Goal: Complete application form

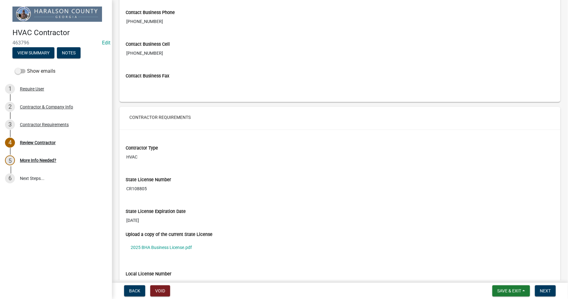
scroll to position [553, 0]
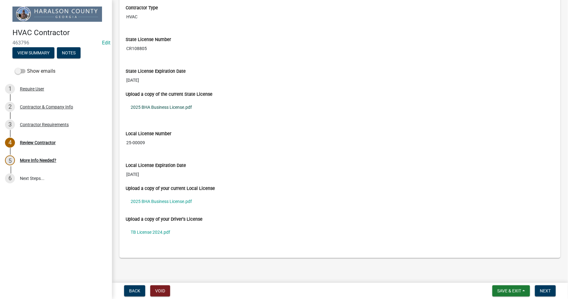
click at [170, 109] on link "2025 BHA Business License.pdf" at bounding box center [340, 107] width 429 height 14
click at [171, 204] on link "2025 BHA Business License.pdf" at bounding box center [340, 201] width 429 height 14
click at [161, 232] on link "TB License 2024.pdf" at bounding box center [340, 232] width 429 height 14
click at [513, 290] on span "Save & Exit" at bounding box center [509, 291] width 24 height 5
click at [543, 291] on span "Next" at bounding box center [545, 291] width 11 height 5
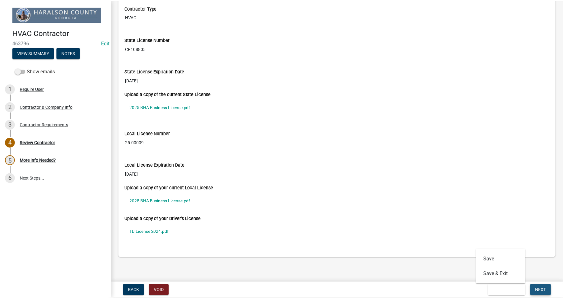
scroll to position [0, 0]
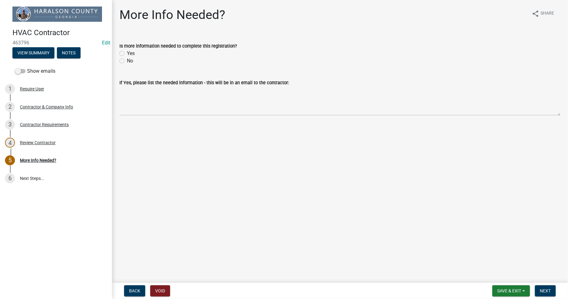
click at [127, 58] on label "No" at bounding box center [130, 60] width 6 height 7
click at [127, 58] on input "No" at bounding box center [129, 59] width 4 height 4
radio input "true"
click at [547, 290] on span "Next" at bounding box center [545, 291] width 11 height 5
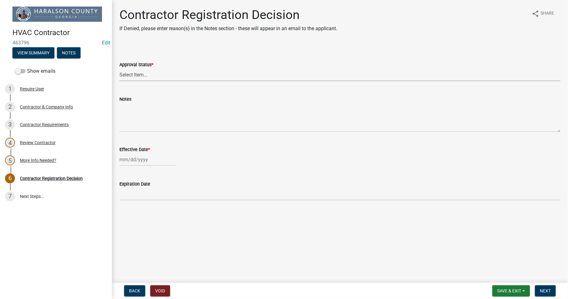
click at [156, 77] on select "Select Item... Approved Denied" at bounding box center [339, 74] width 441 height 13
click at [119, 68] on select "Select Item... Approved Denied" at bounding box center [339, 74] width 441 height 13
select select "4b86b809-39dd-4c68-9f3d-fdb3e7050482"
select select "8"
select select "2025"
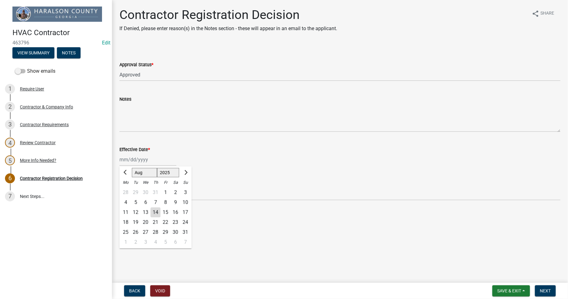
click at [144, 162] on div "Jan Feb Mar Apr May Jun Jul Aug Sep Oct Nov Dec 1525 1526 1527 1528 1529 1530 1…" at bounding box center [147, 159] width 57 height 13
click at [157, 213] on div "14" at bounding box center [156, 212] width 10 height 10
type input "08/14/2025"
click at [544, 291] on span "Next" at bounding box center [545, 291] width 11 height 5
